Goal: Task Accomplishment & Management: Use online tool/utility

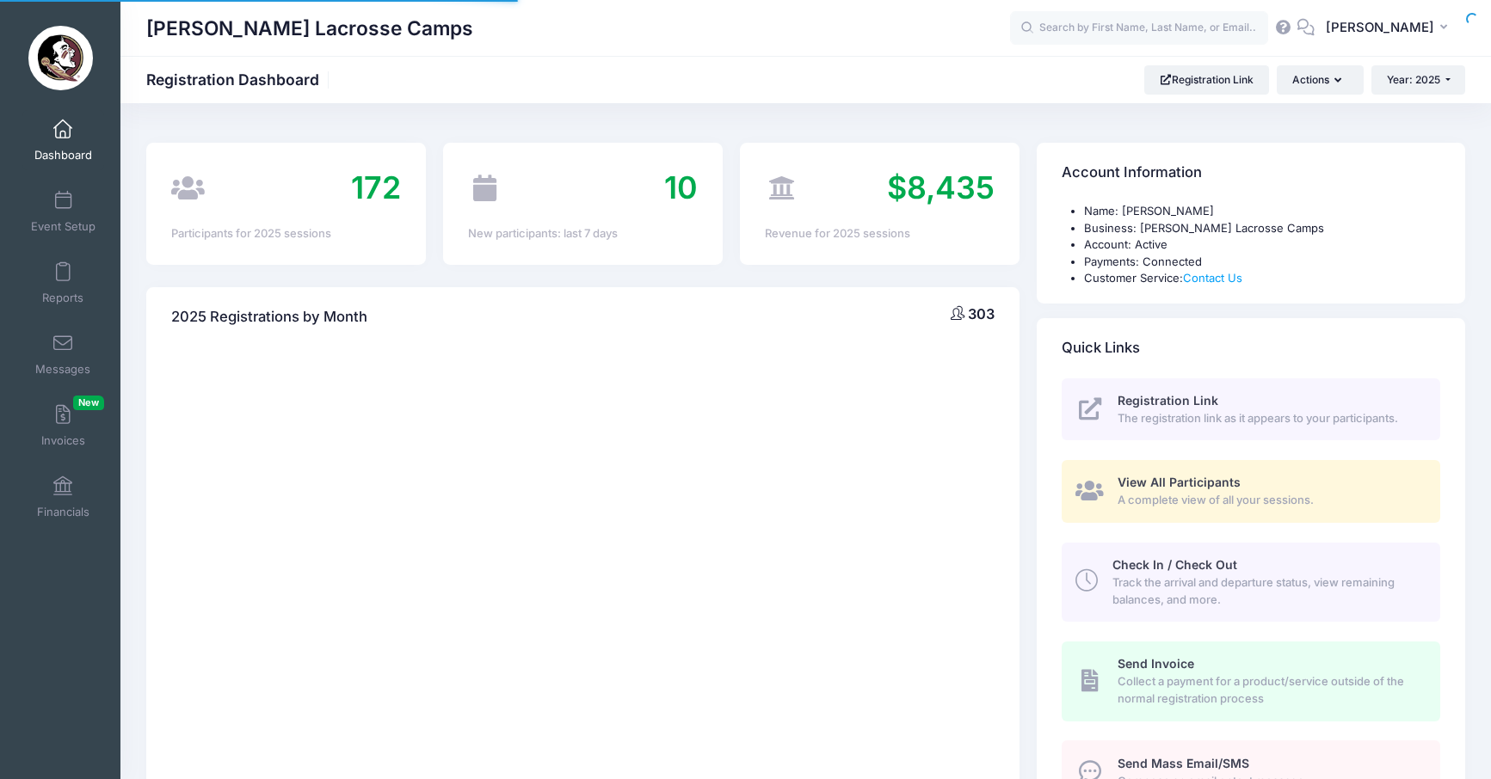
select select
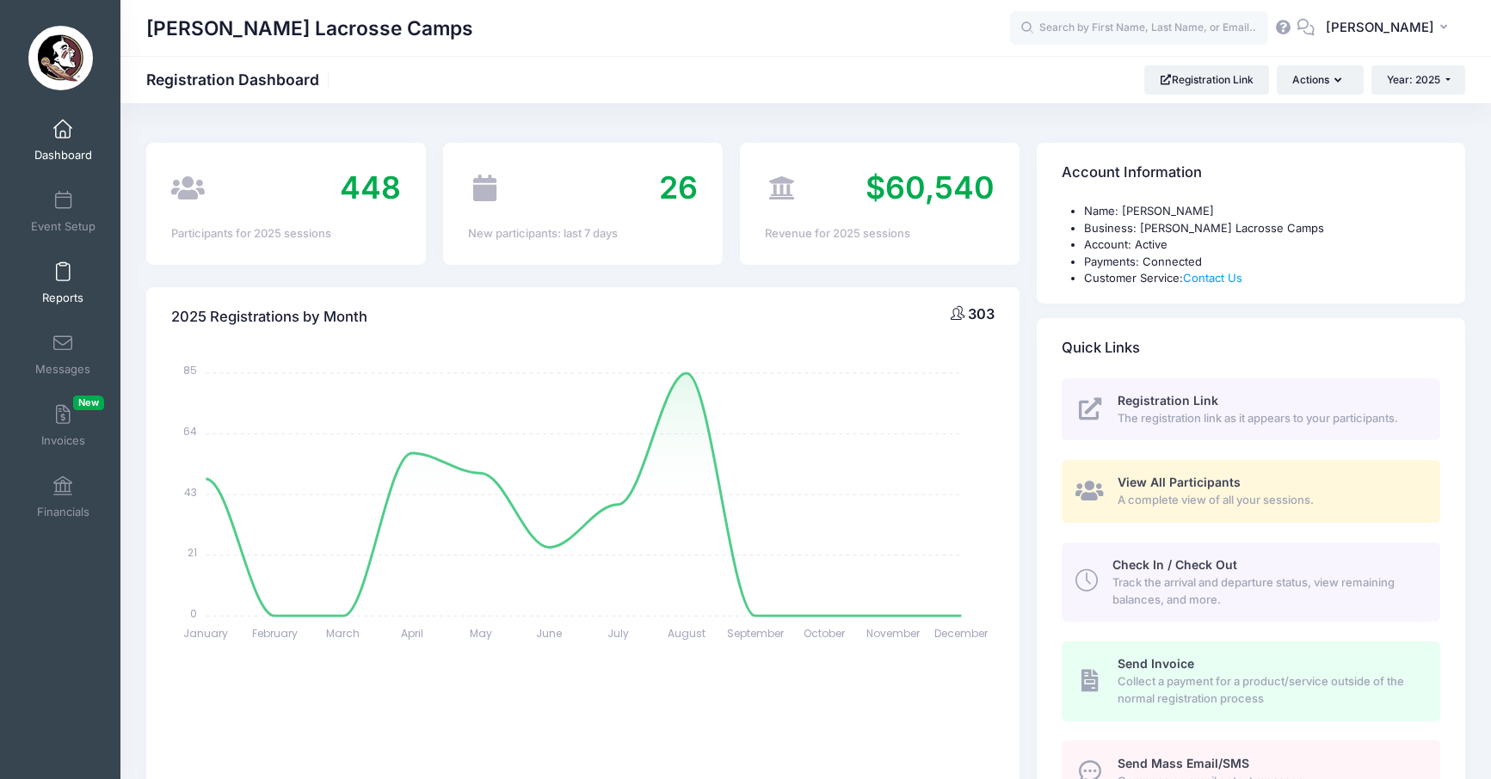
click at [63, 273] on span at bounding box center [63, 272] width 0 height 19
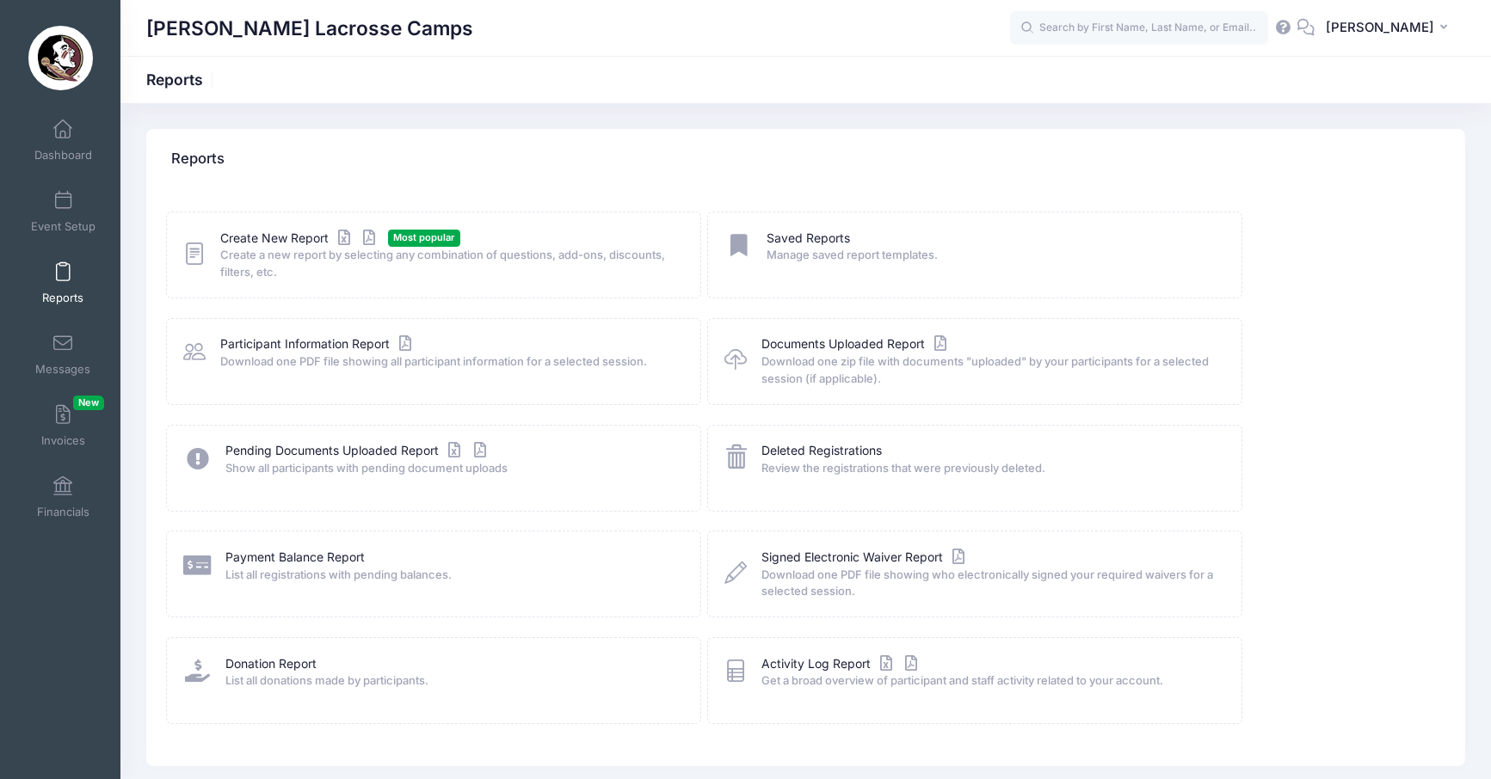
click at [188, 256] on icon at bounding box center [194, 254] width 22 height 27
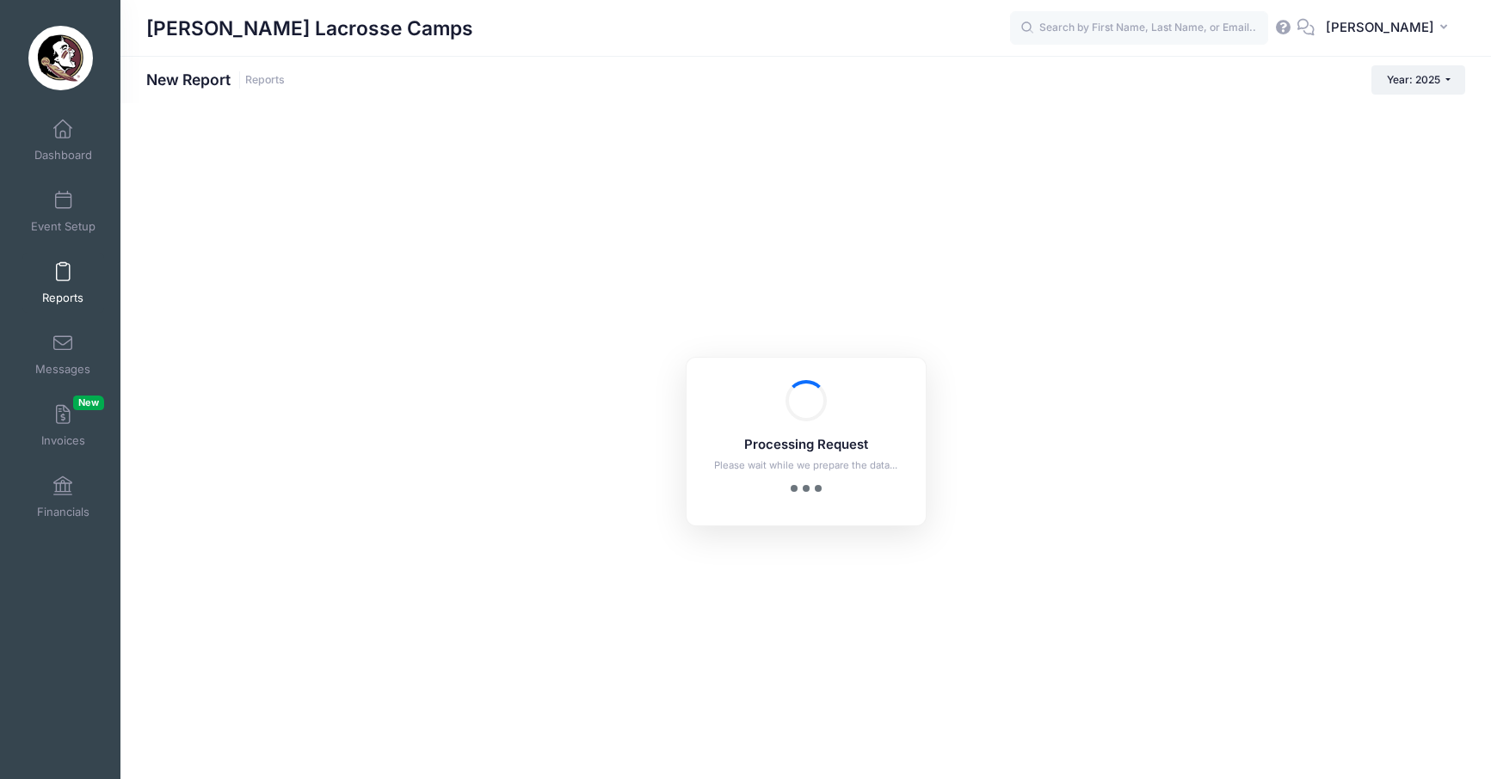
checkbox input "true"
click at [78, 200] on link "Event Setup" at bounding box center [63, 212] width 82 height 60
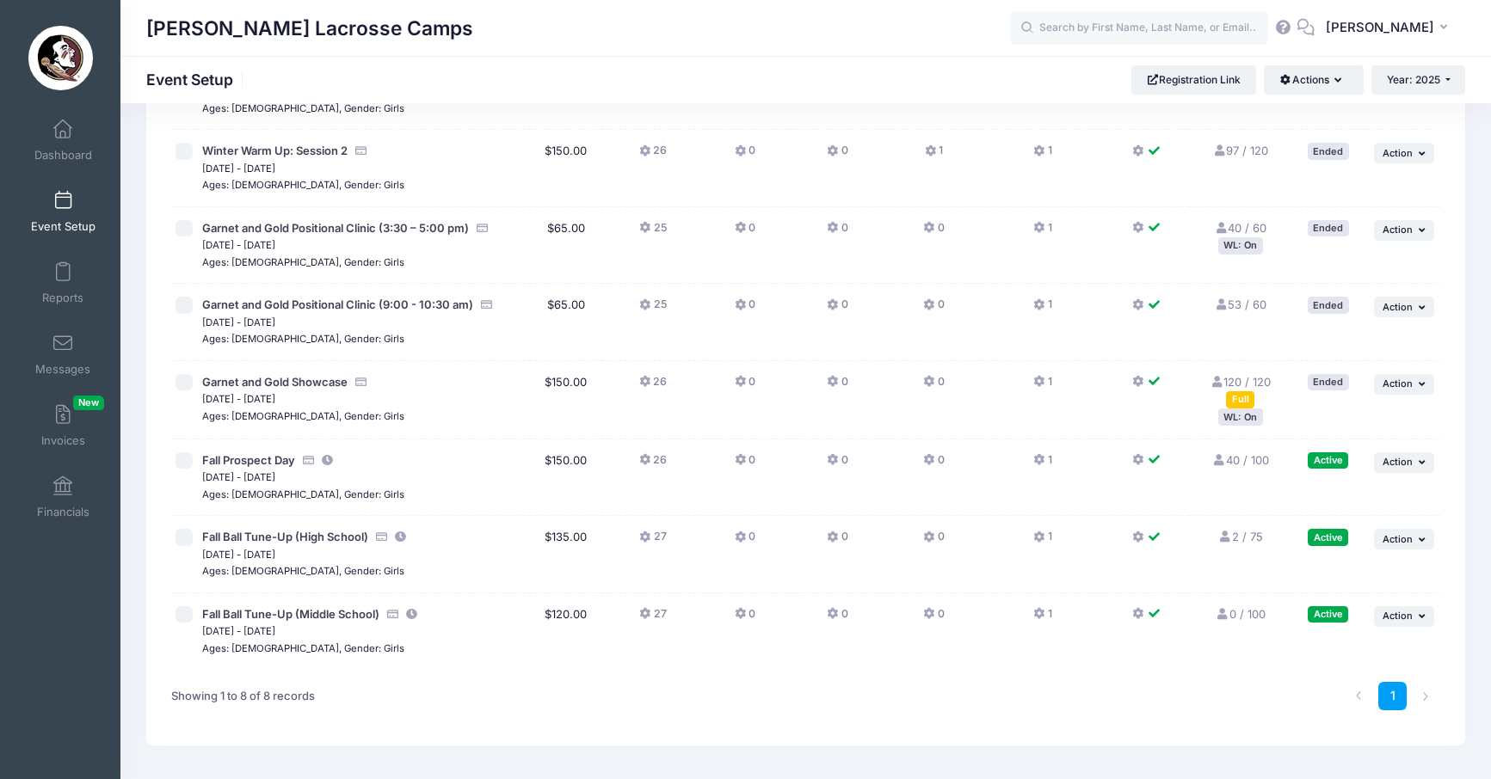
scroll to position [219, 0]
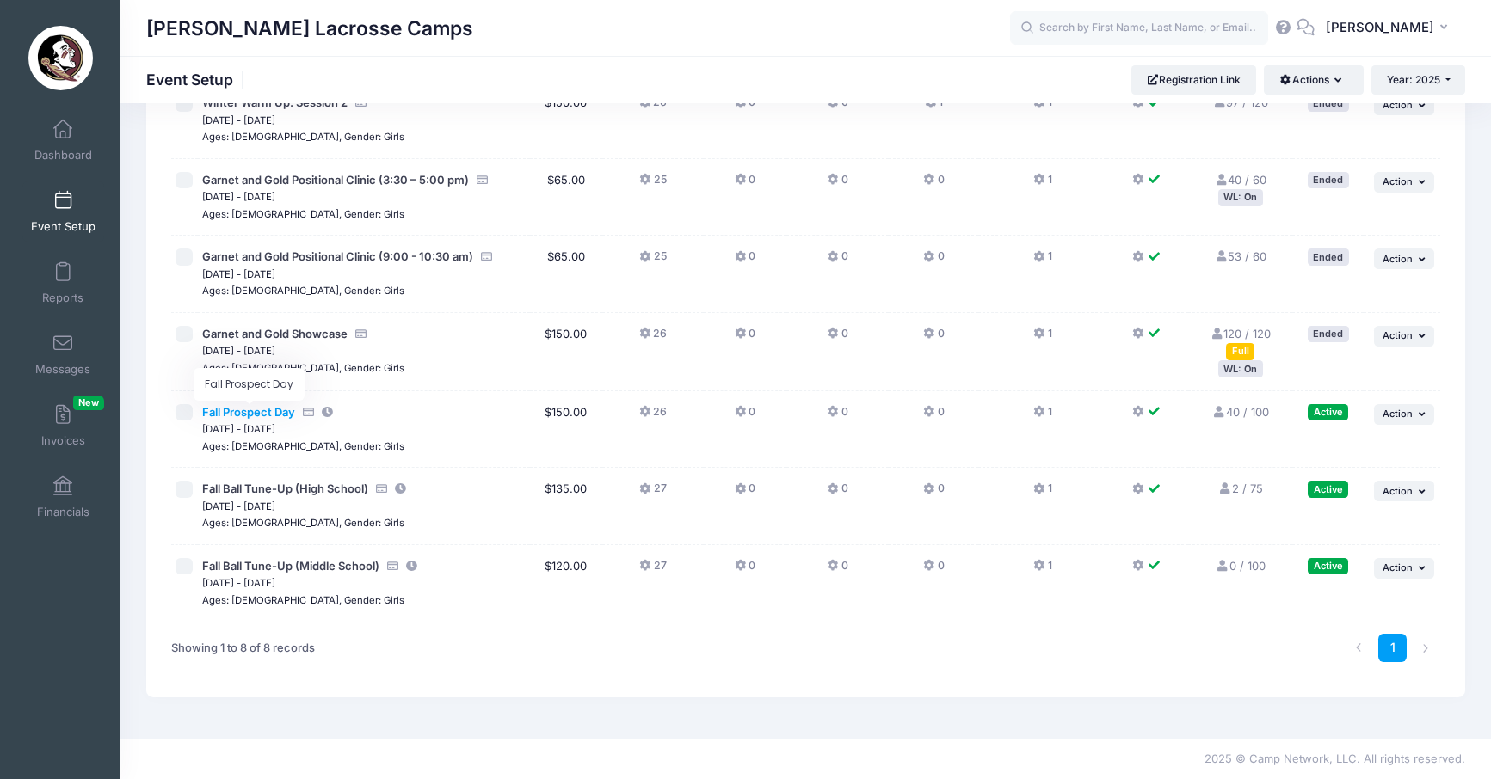
click at [281, 416] on span "Fall Prospect Day" at bounding box center [248, 412] width 93 height 14
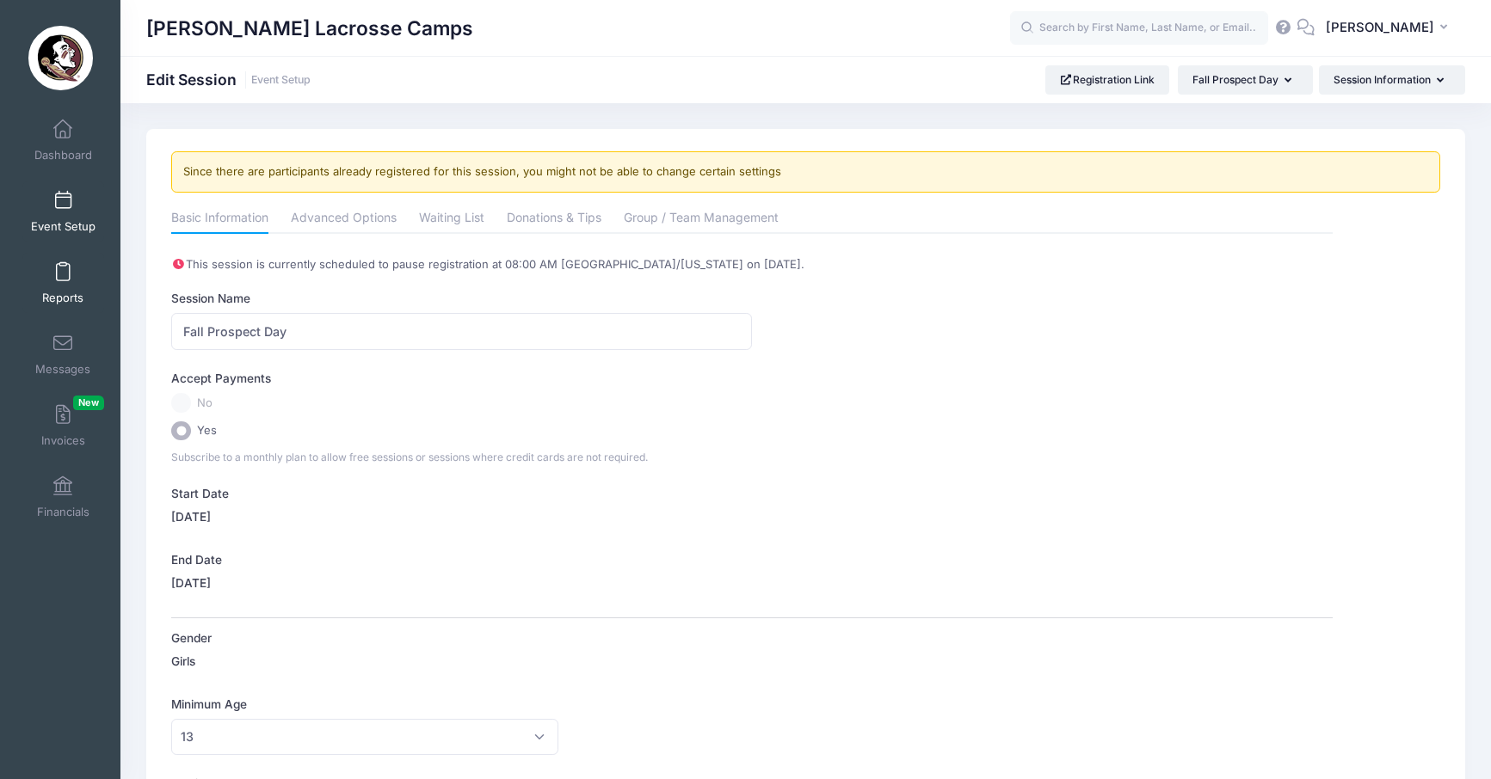
click at [63, 263] on span at bounding box center [63, 272] width 0 height 19
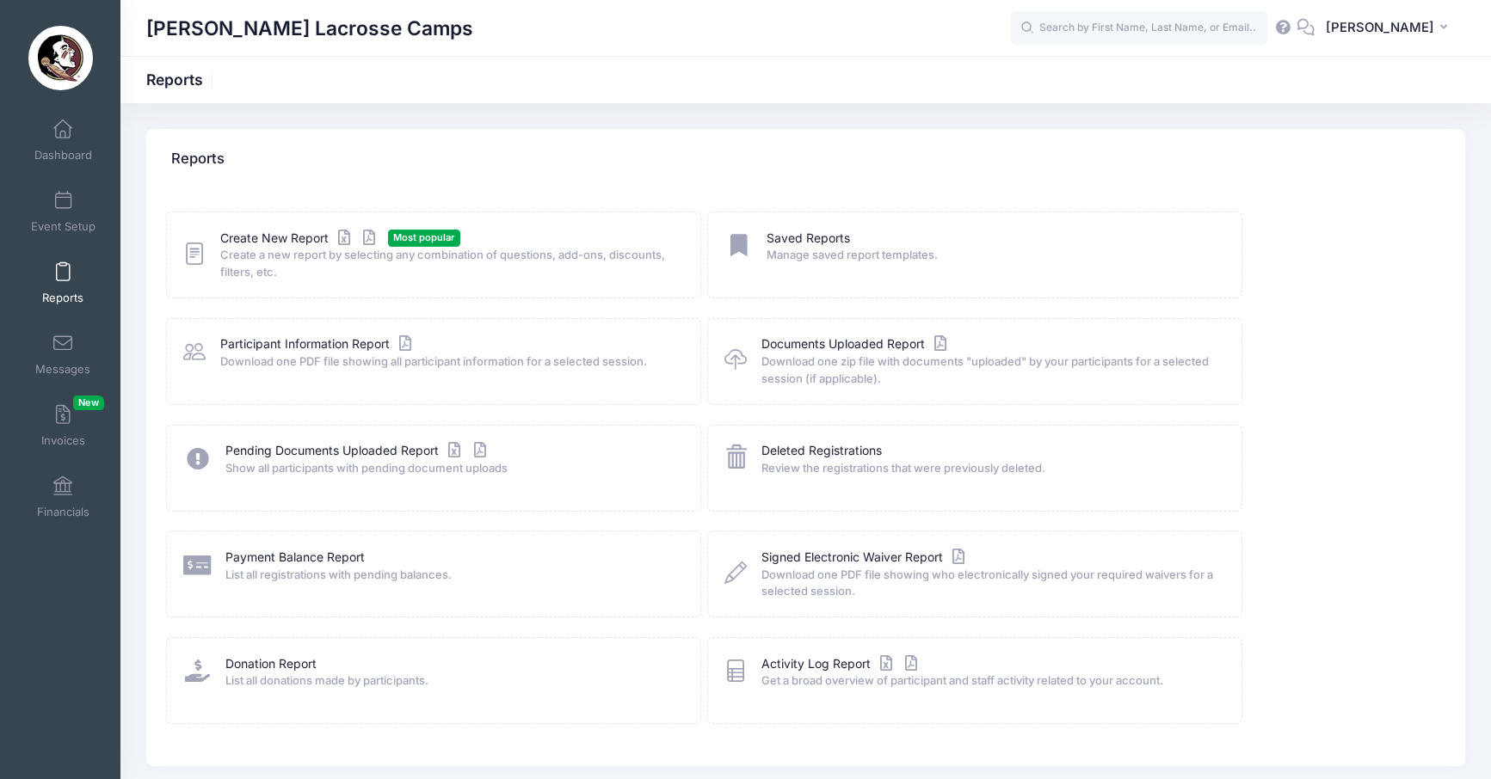
click at [200, 251] on icon at bounding box center [194, 254] width 22 height 27
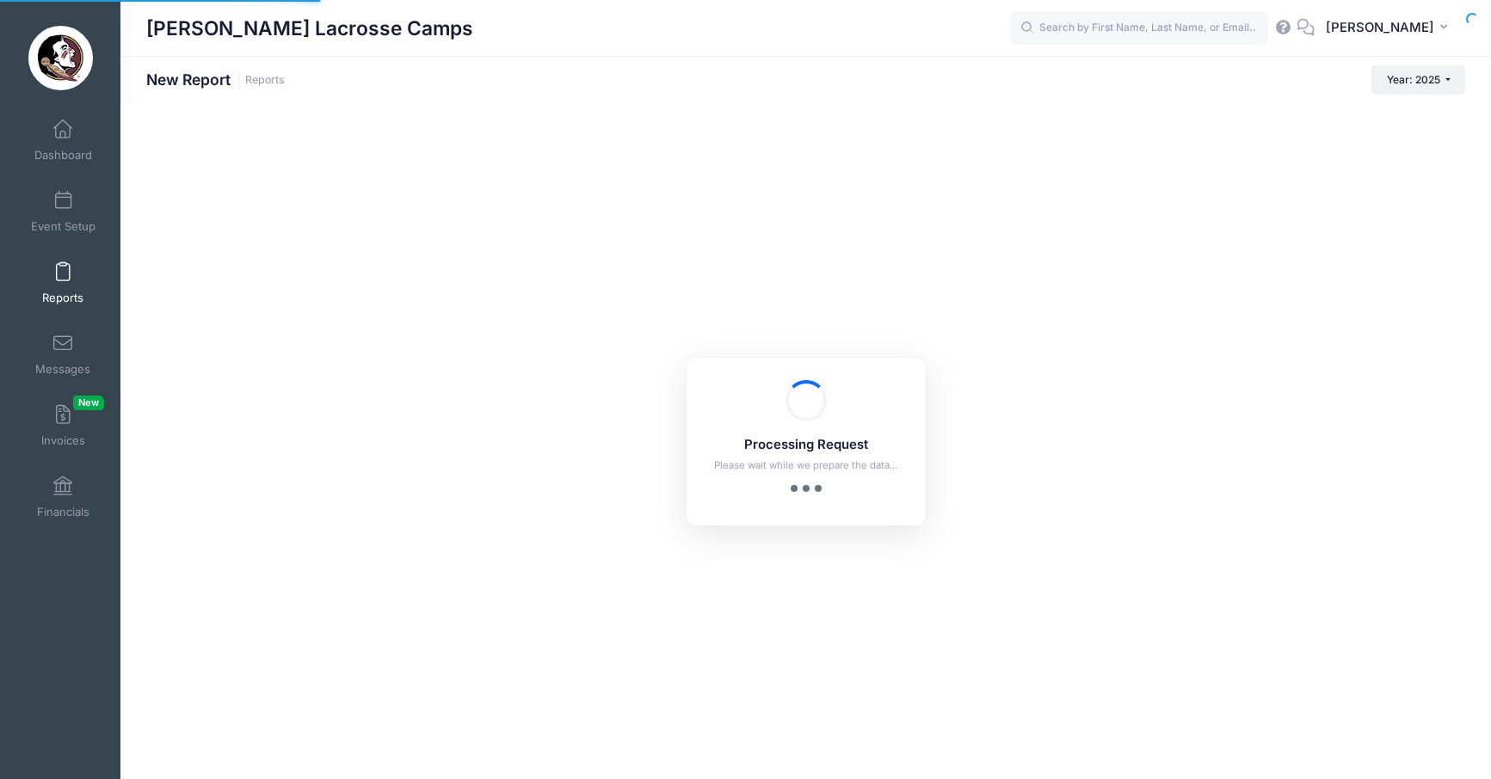
checkbox input "true"
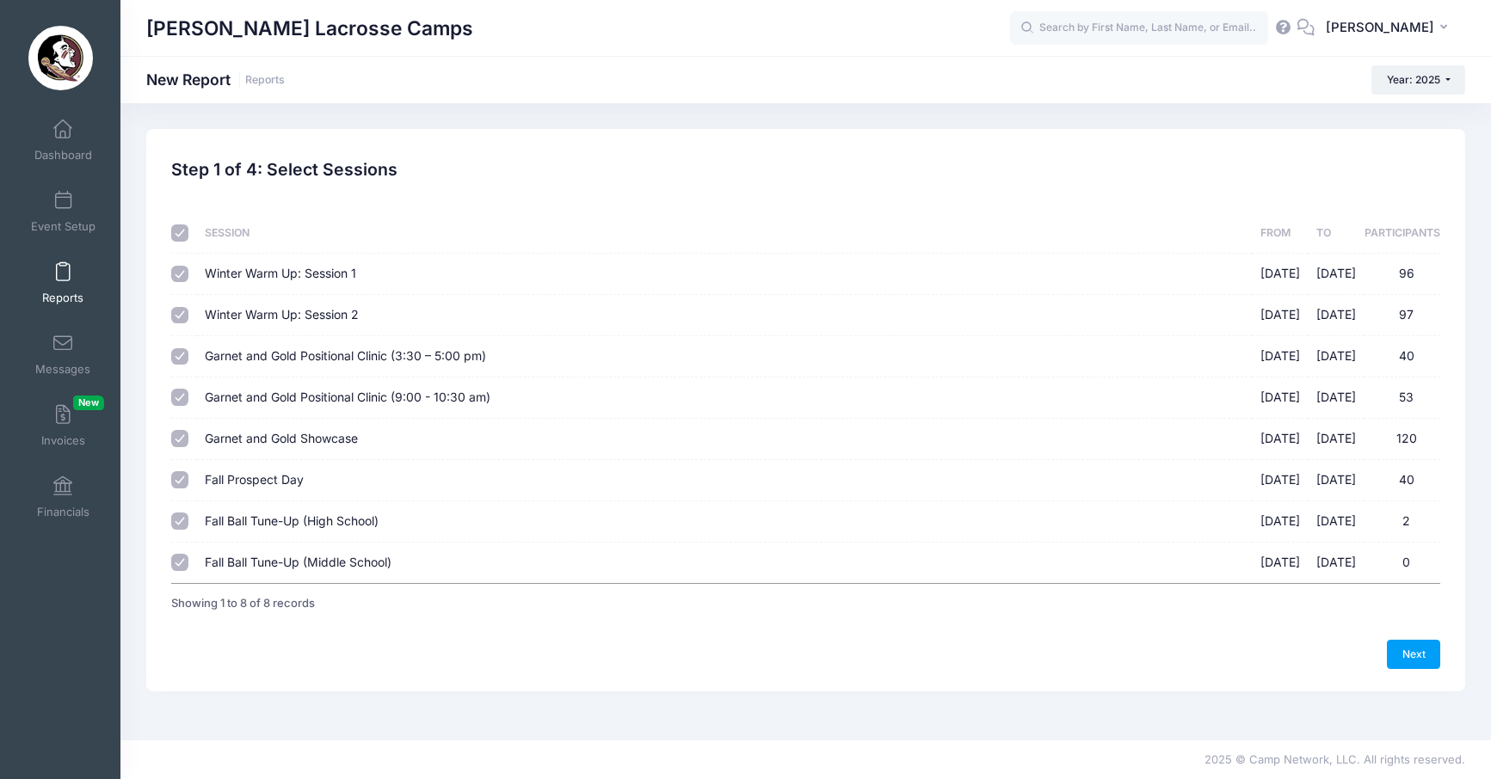
click at [185, 236] on input "checkbox" at bounding box center [179, 233] width 17 height 17
checkbox input "false"
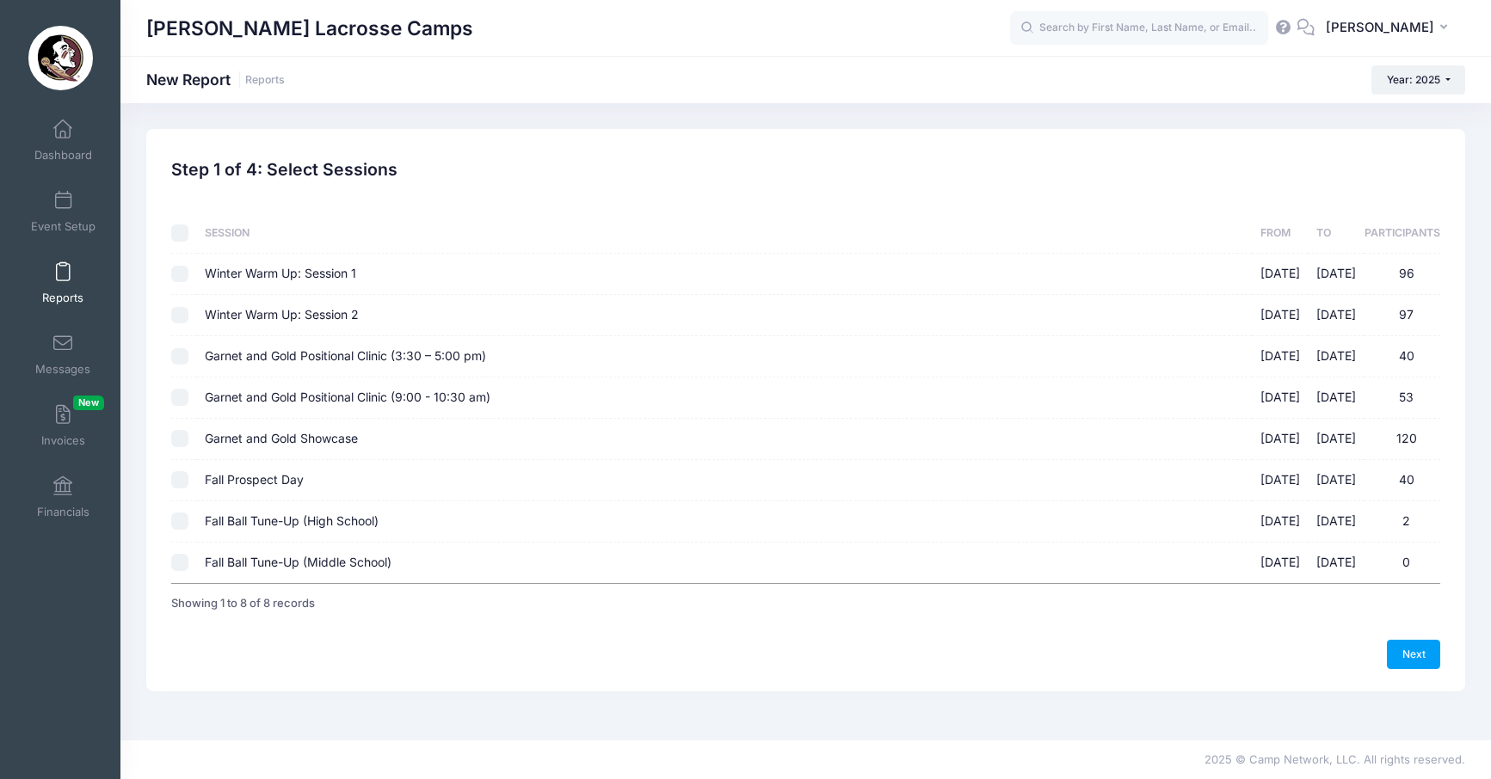
checkbox input "false"
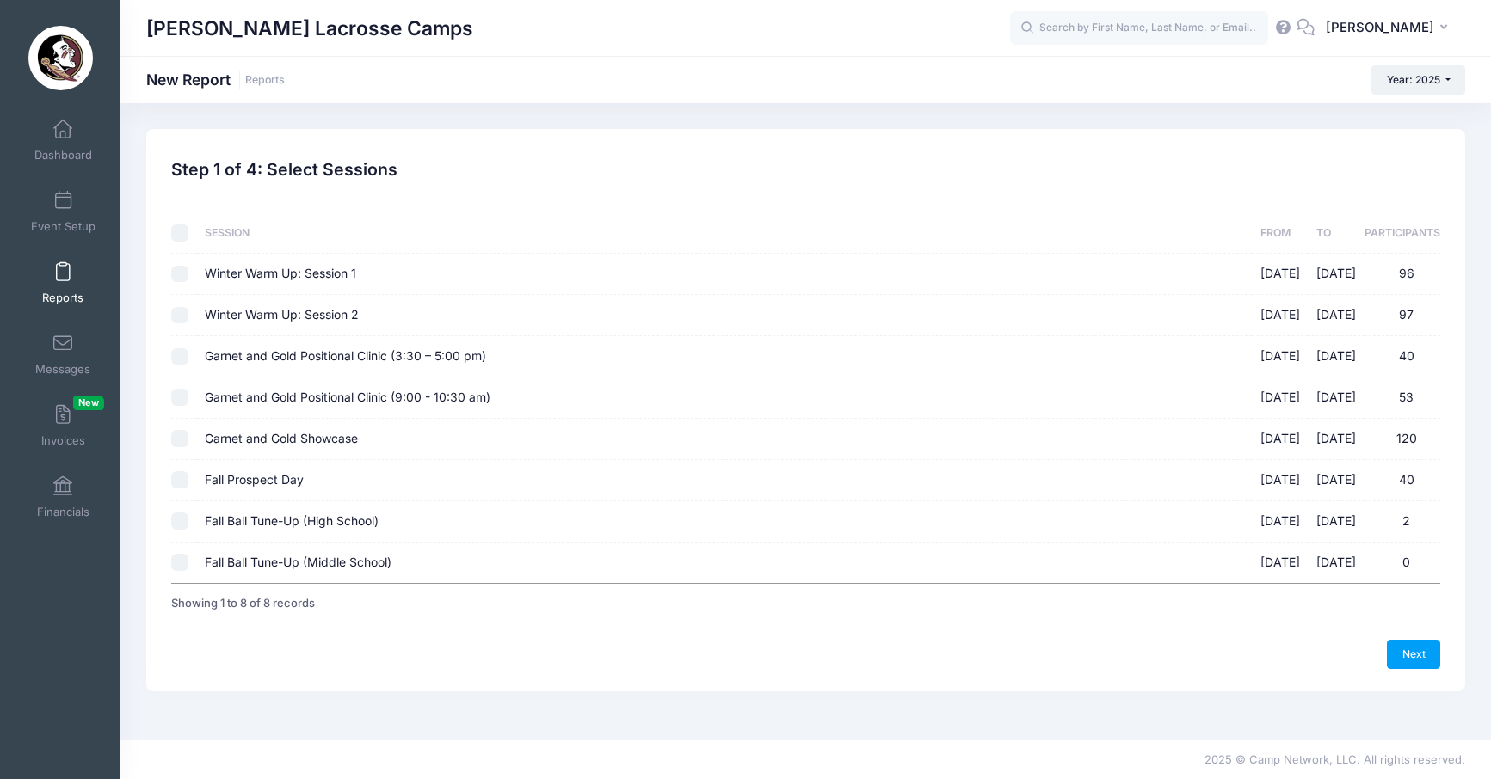
click at [183, 479] on input "Fall Prospect Day [DATE] - [DATE] 40" at bounding box center [179, 479] width 17 height 17
checkbox input "true"
click at [1396, 654] on link "Next" at bounding box center [1413, 654] width 53 height 29
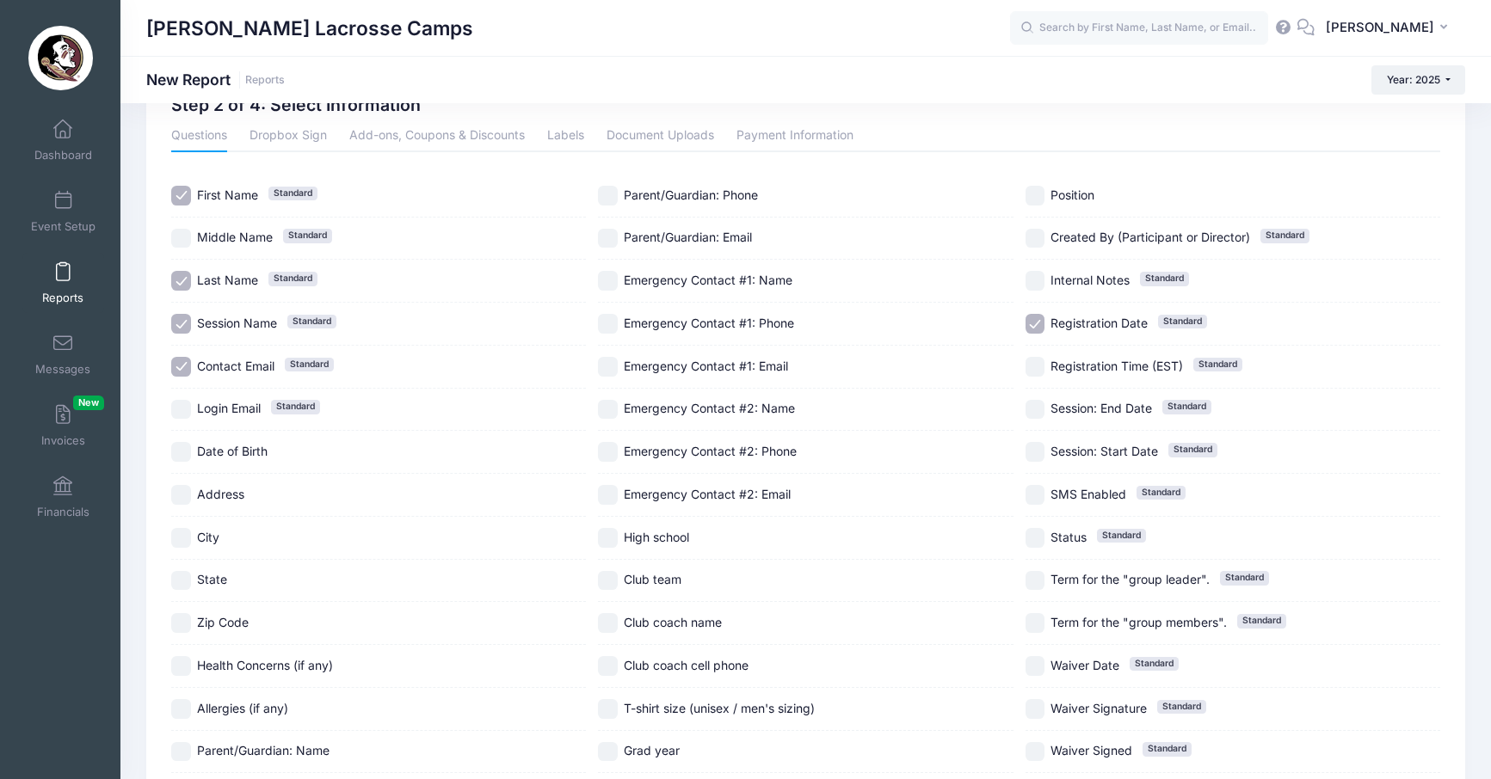
scroll to position [96, 0]
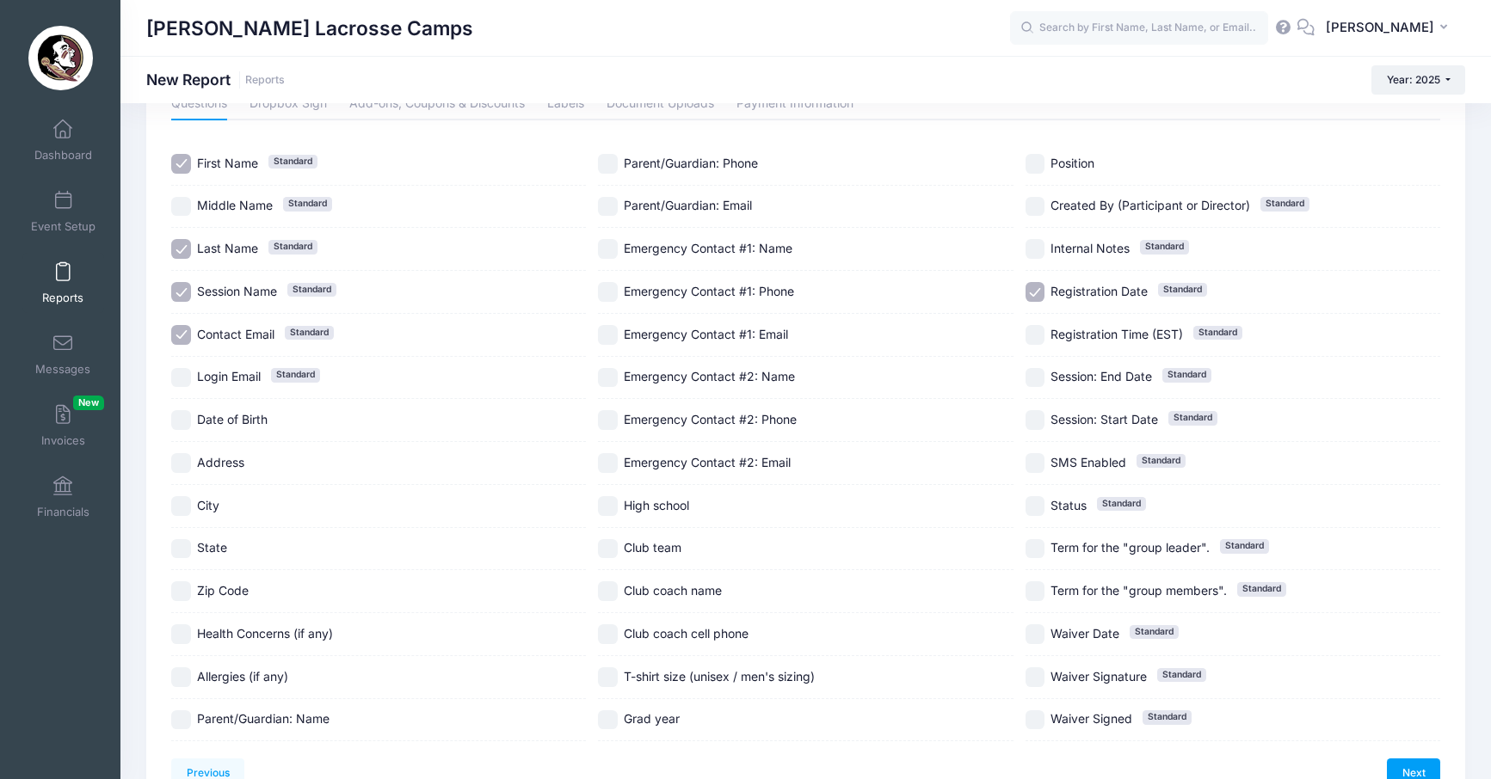
click at [180, 507] on input "City" at bounding box center [181, 506] width 20 height 20
checkbox input "true"
click at [181, 530] on div "State" at bounding box center [378, 549] width 415 height 43
checkbox input "true"
click at [612, 547] on input "Club team" at bounding box center [608, 549] width 20 height 20
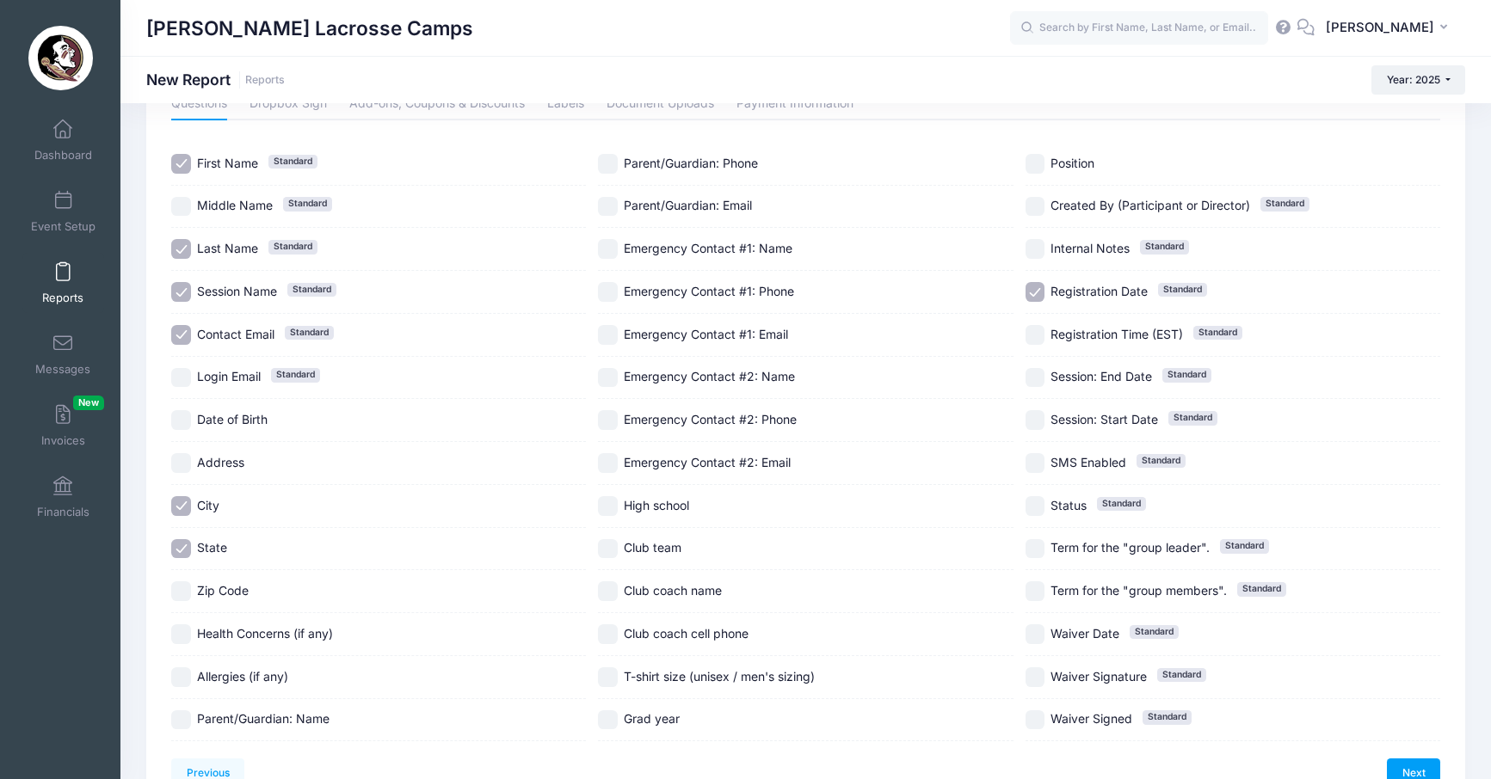
checkbox input "true"
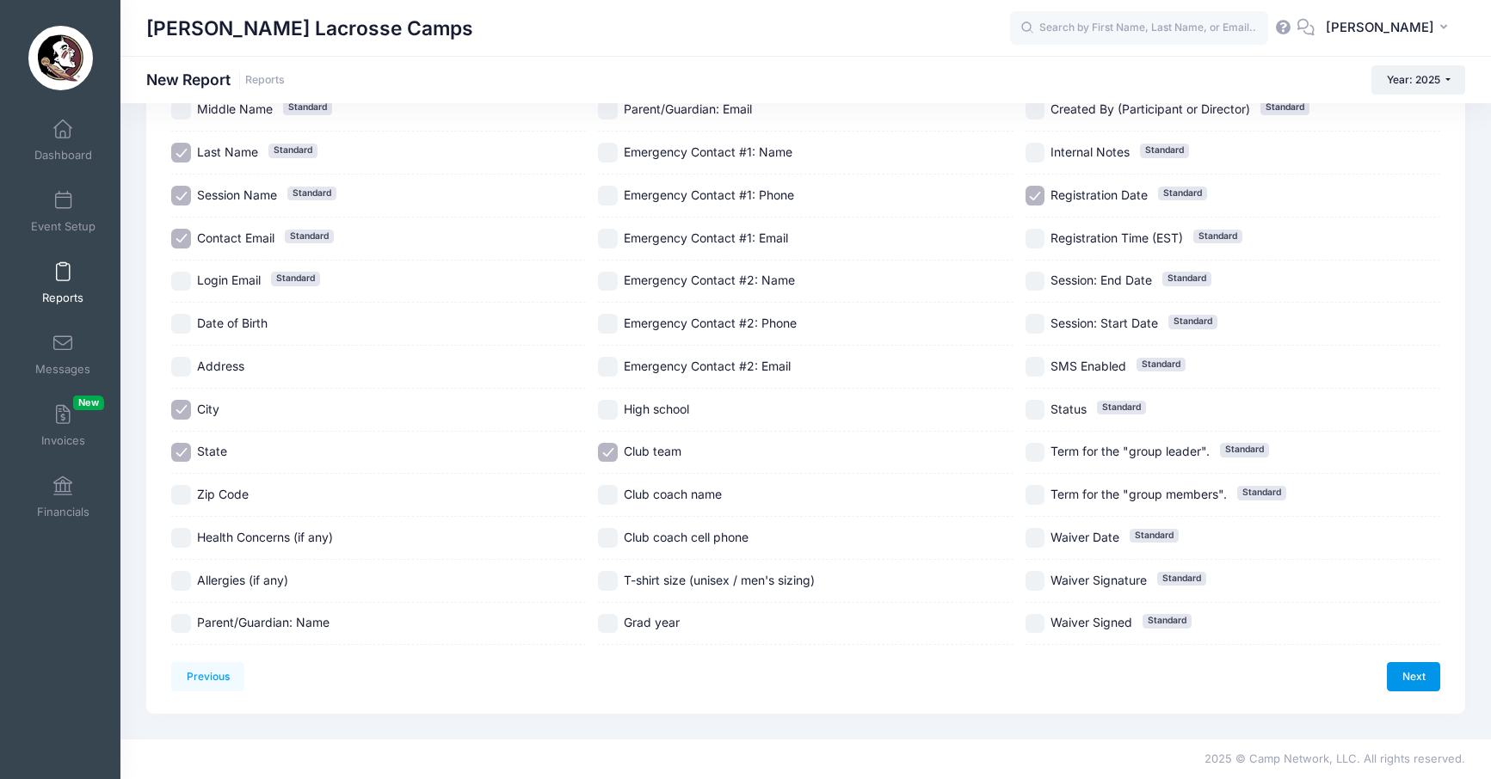
click at [1414, 678] on link "Next" at bounding box center [1413, 676] width 53 height 29
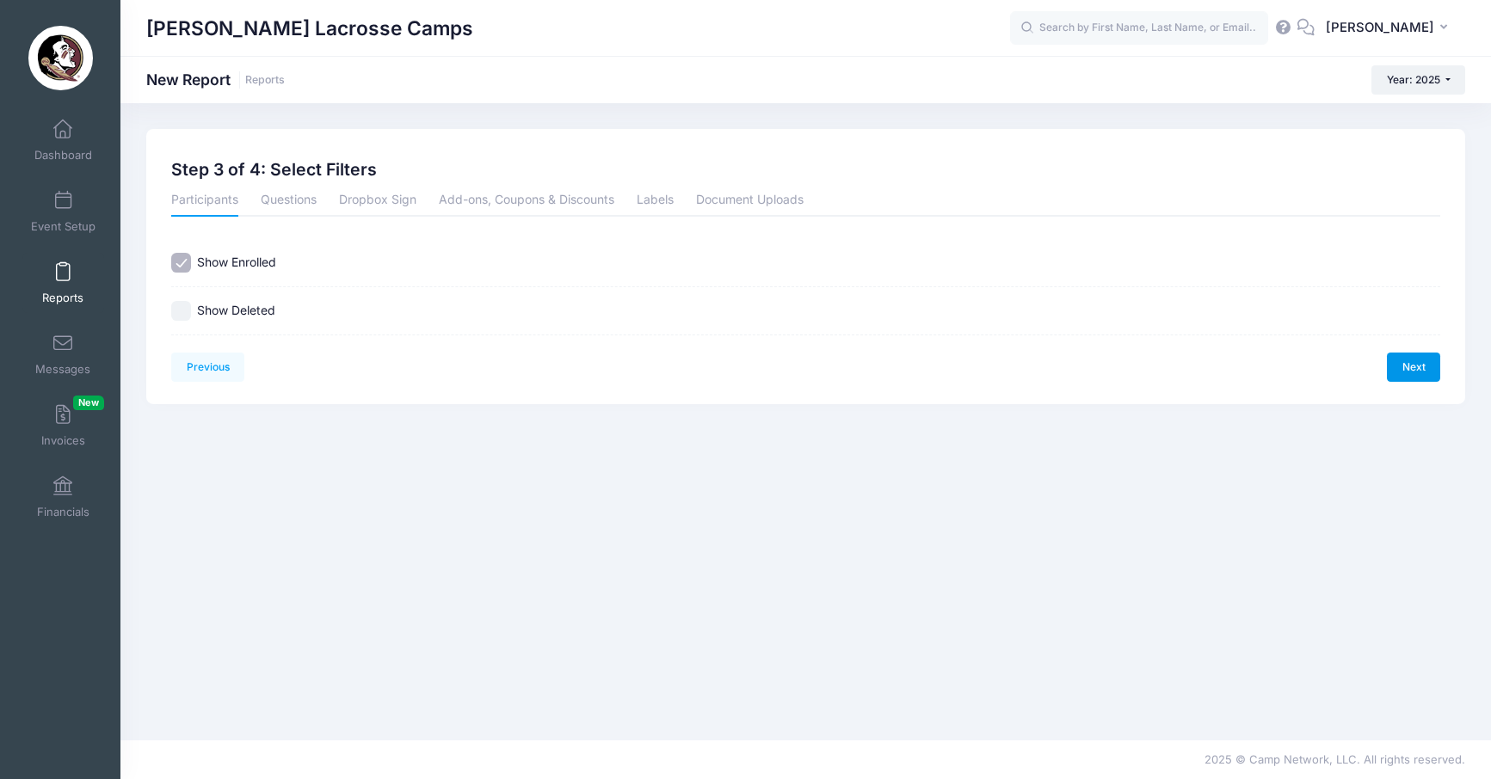
click at [1411, 366] on link "Next" at bounding box center [1413, 367] width 53 height 29
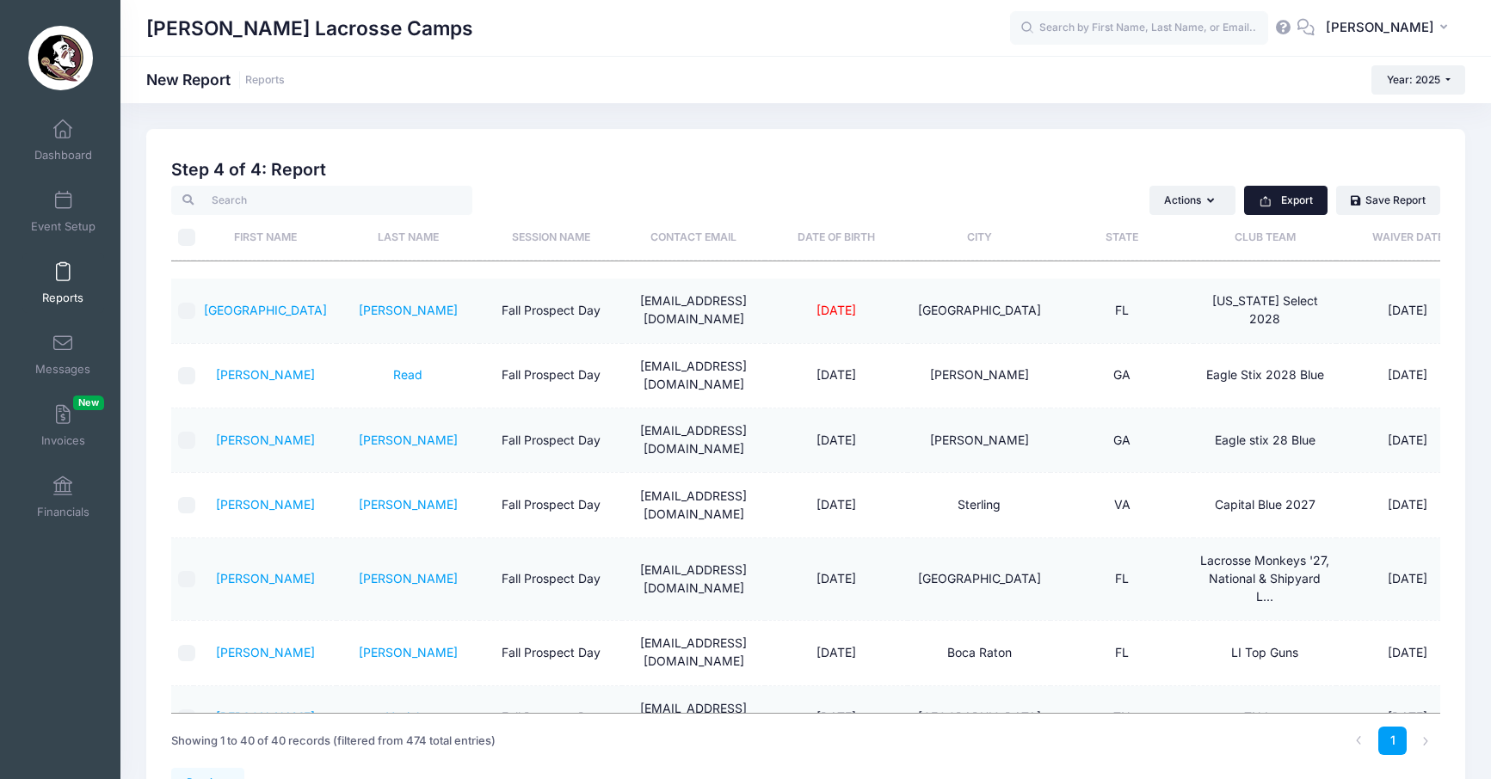
click at [1297, 199] on button "Export" at bounding box center [1285, 200] width 83 height 29
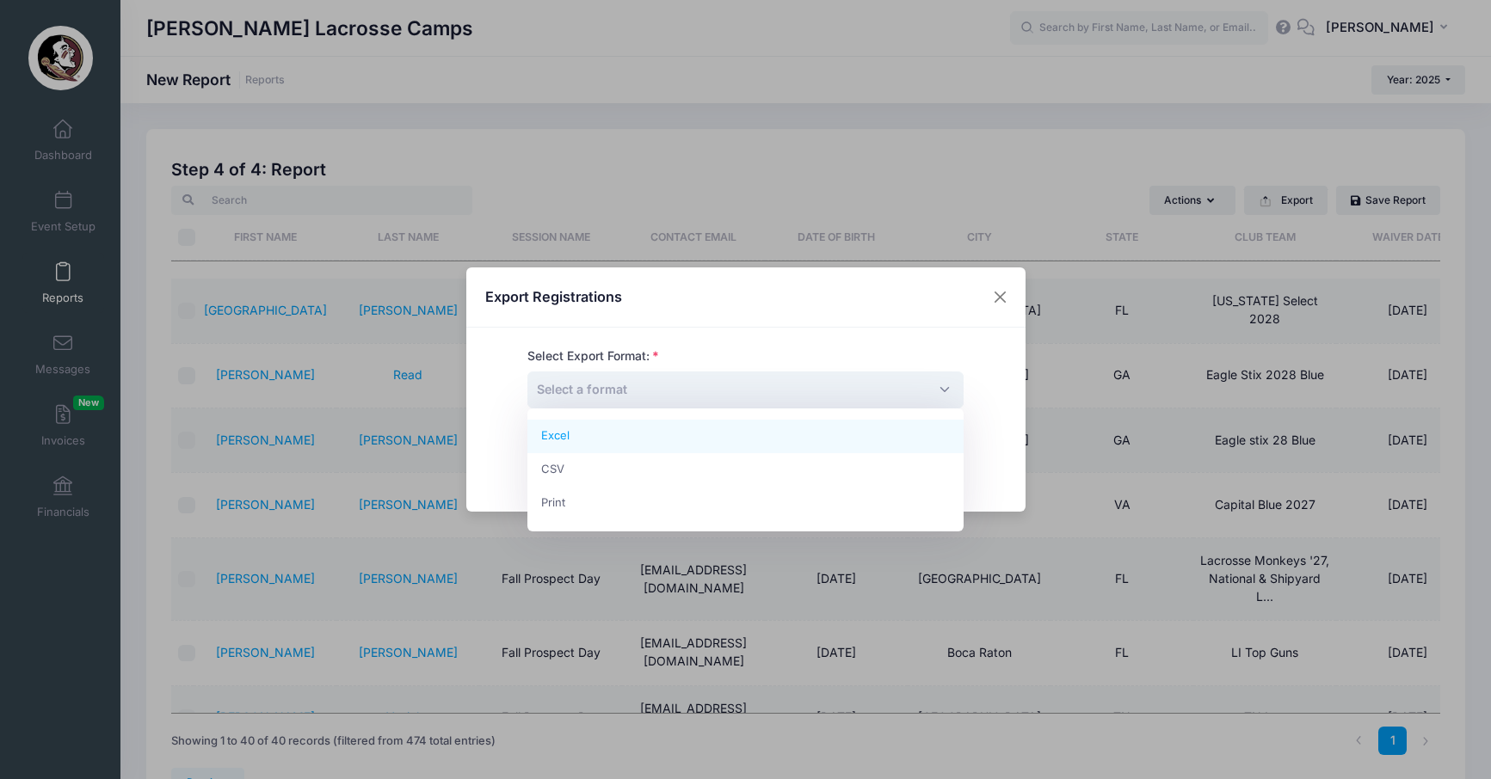
click at [736, 389] on span "Select a format" at bounding box center [745, 390] width 436 height 37
select select "excel"
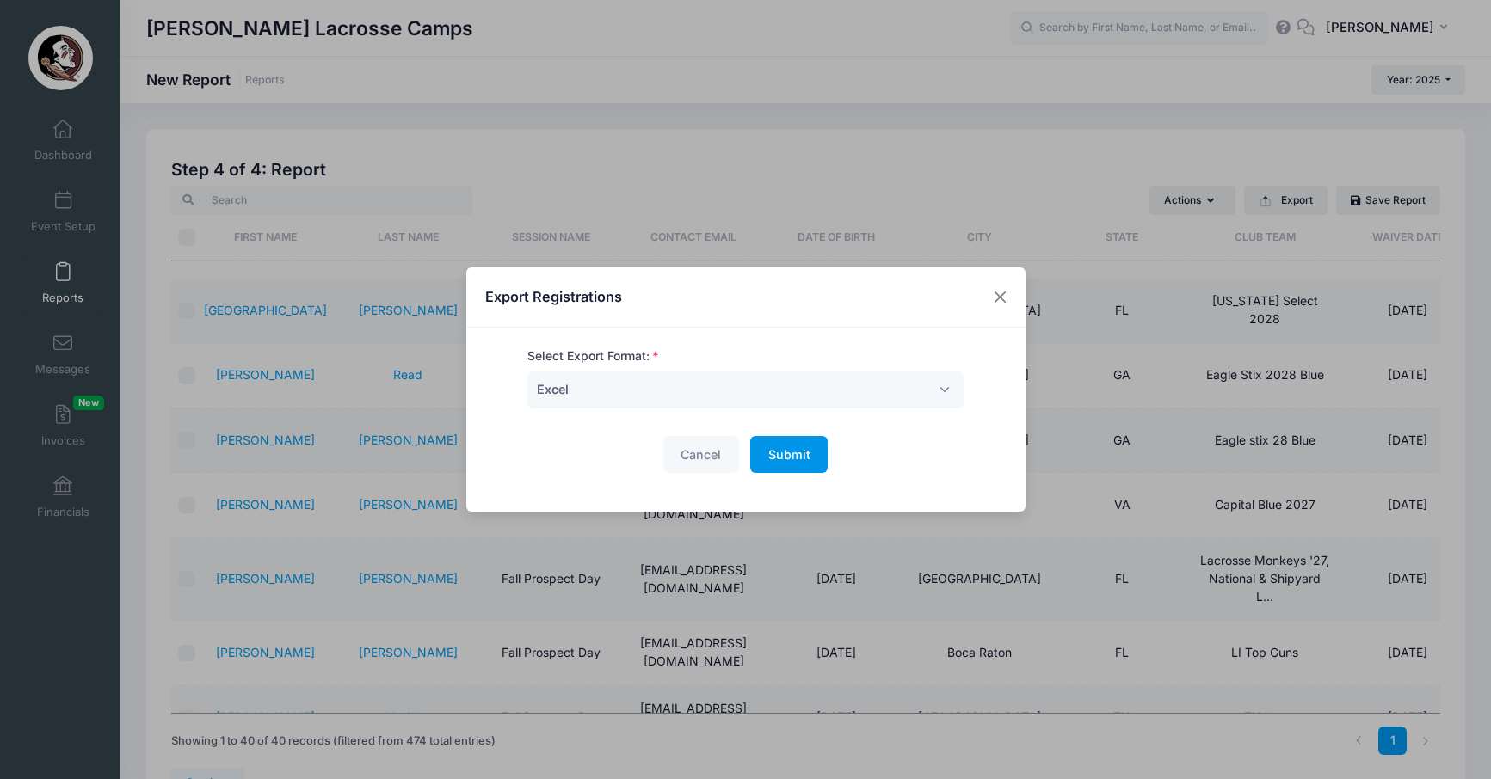
click at [775, 461] on span "Submit" at bounding box center [789, 454] width 42 height 15
